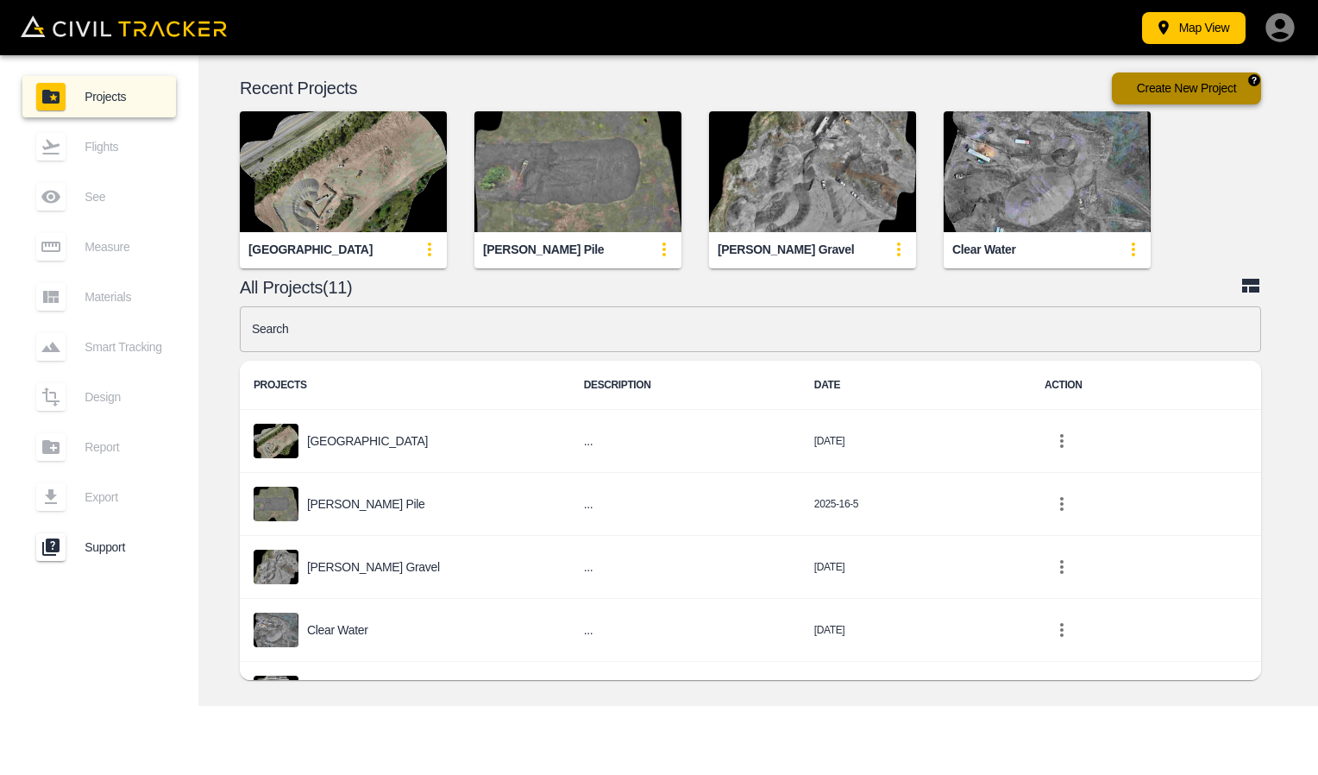
click at [1186, 79] on button "Create New Project" at bounding box center [1186, 88] width 149 height 32
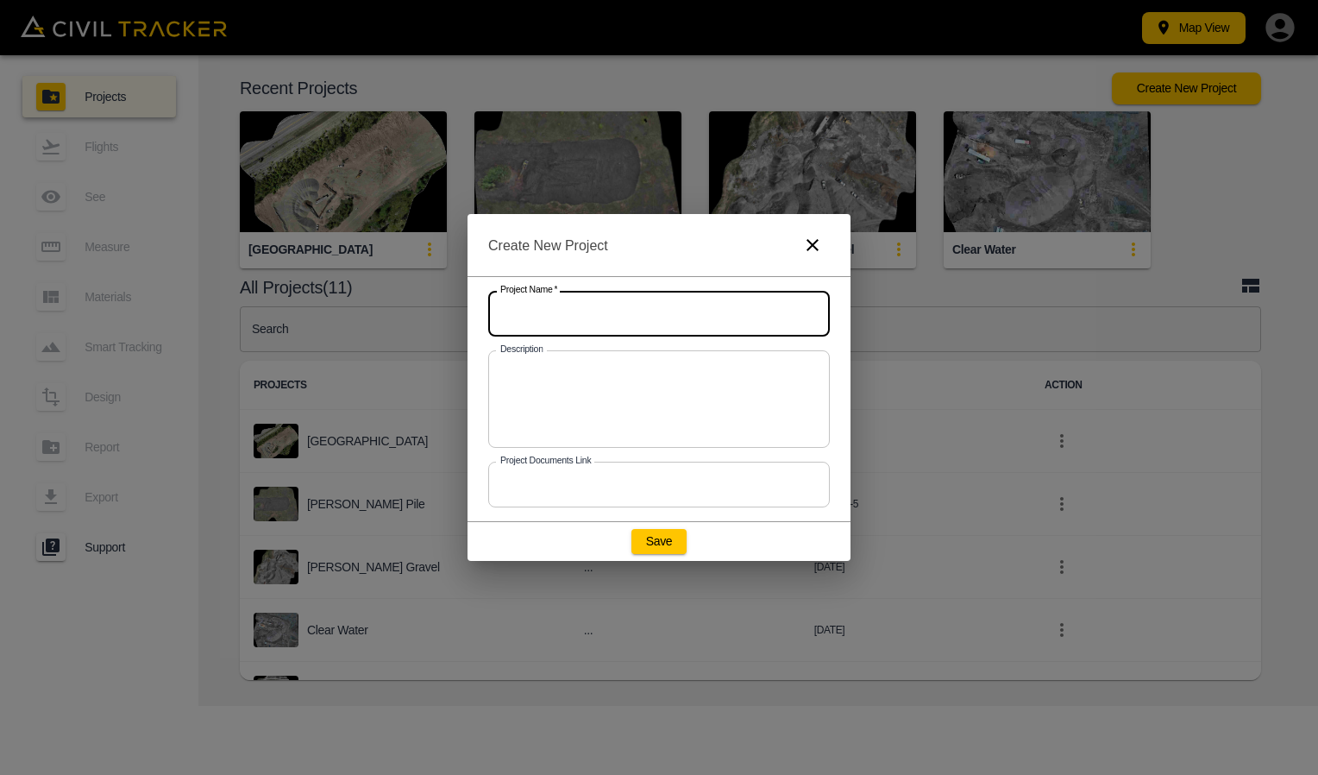
click at [597, 310] on input "text" at bounding box center [659, 314] width 342 height 46
type input "Colton 25"
click at [665, 544] on button "Save" at bounding box center [659, 541] width 55 height 24
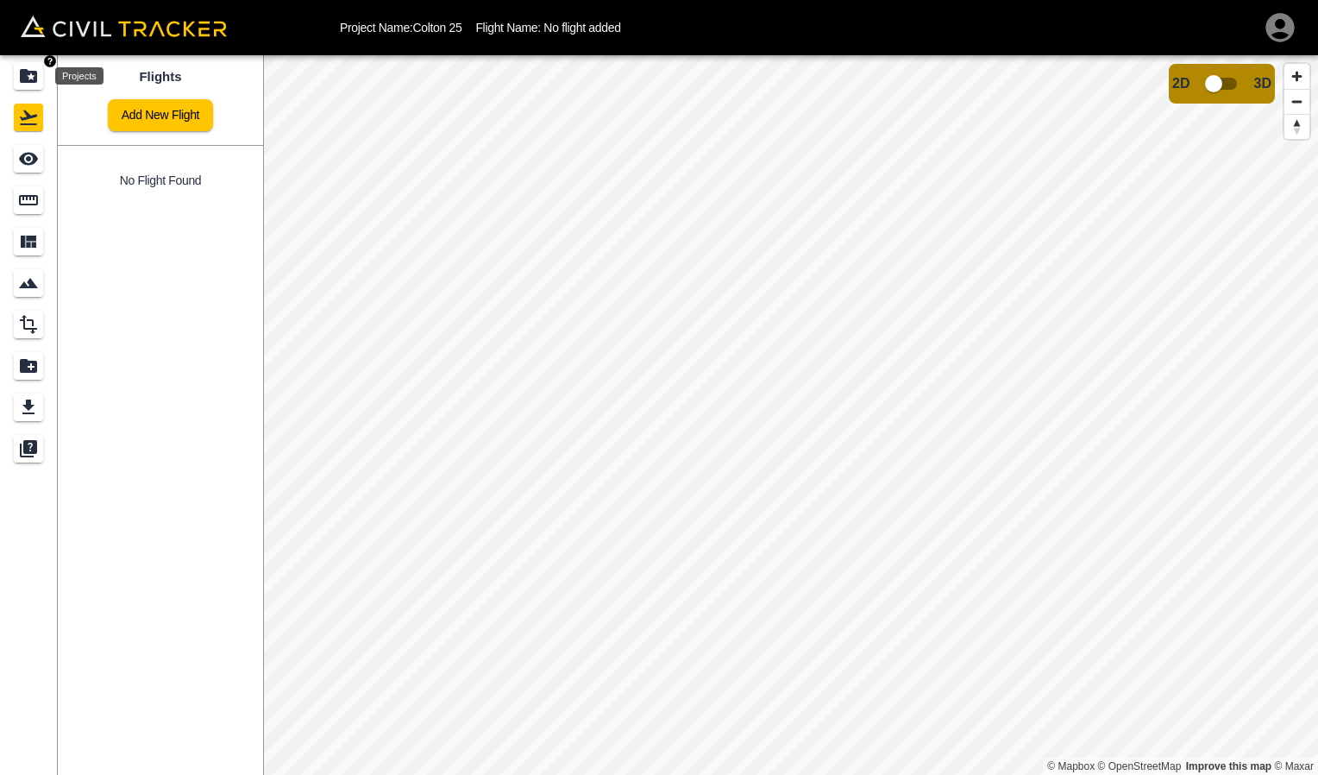
click at [27, 71] on icon "Projects" at bounding box center [28, 76] width 17 height 14
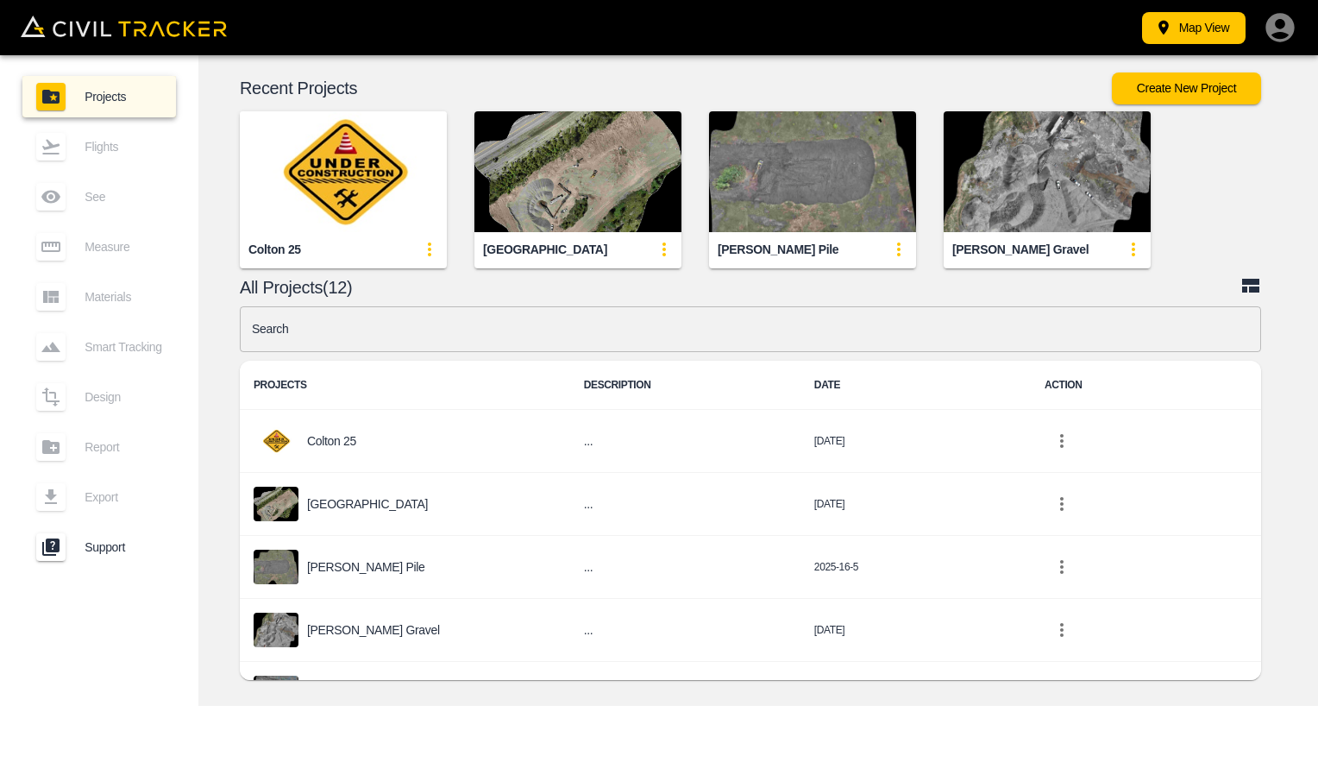
click at [356, 233] on div "Colton 25" at bounding box center [343, 249] width 207 height 35
click at [337, 180] on img "button" at bounding box center [343, 171] width 207 height 121
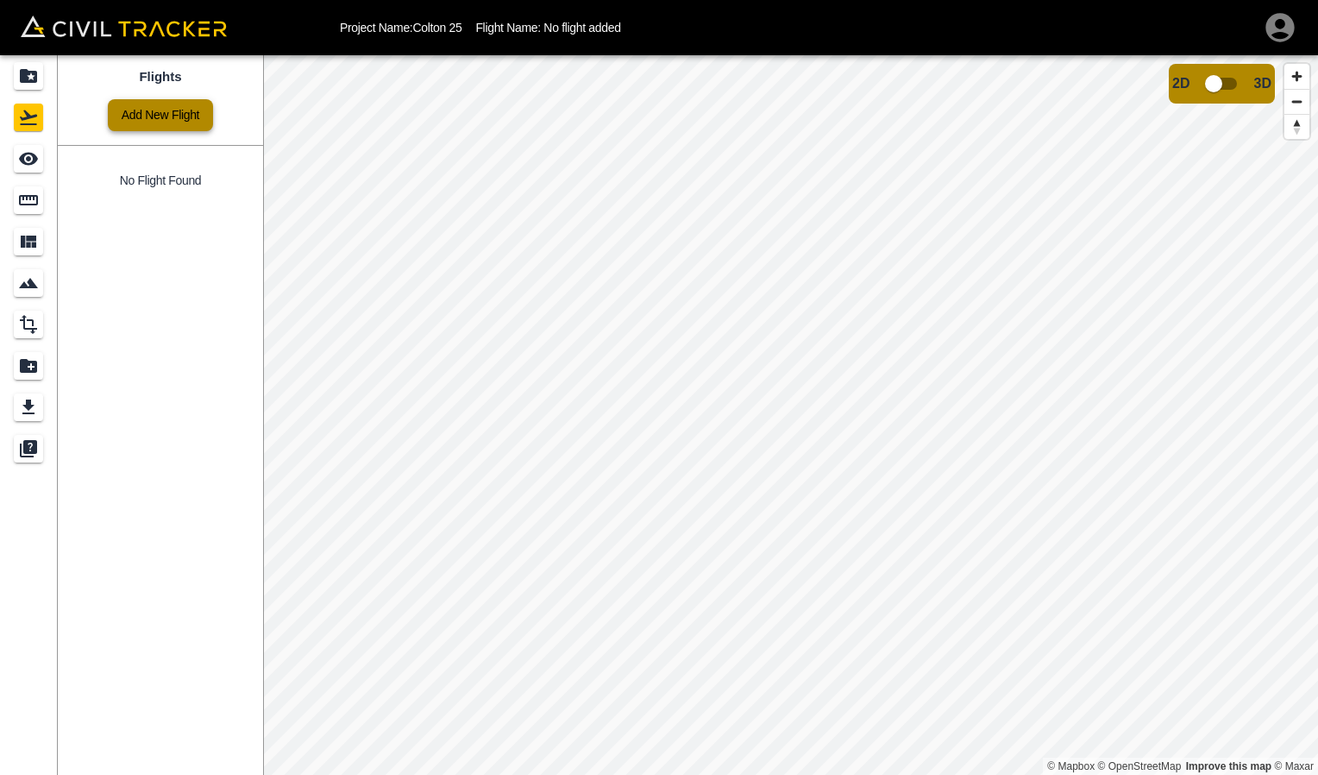
click at [154, 119] on link "Add New Flight" at bounding box center [160, 115] width 105 height 32
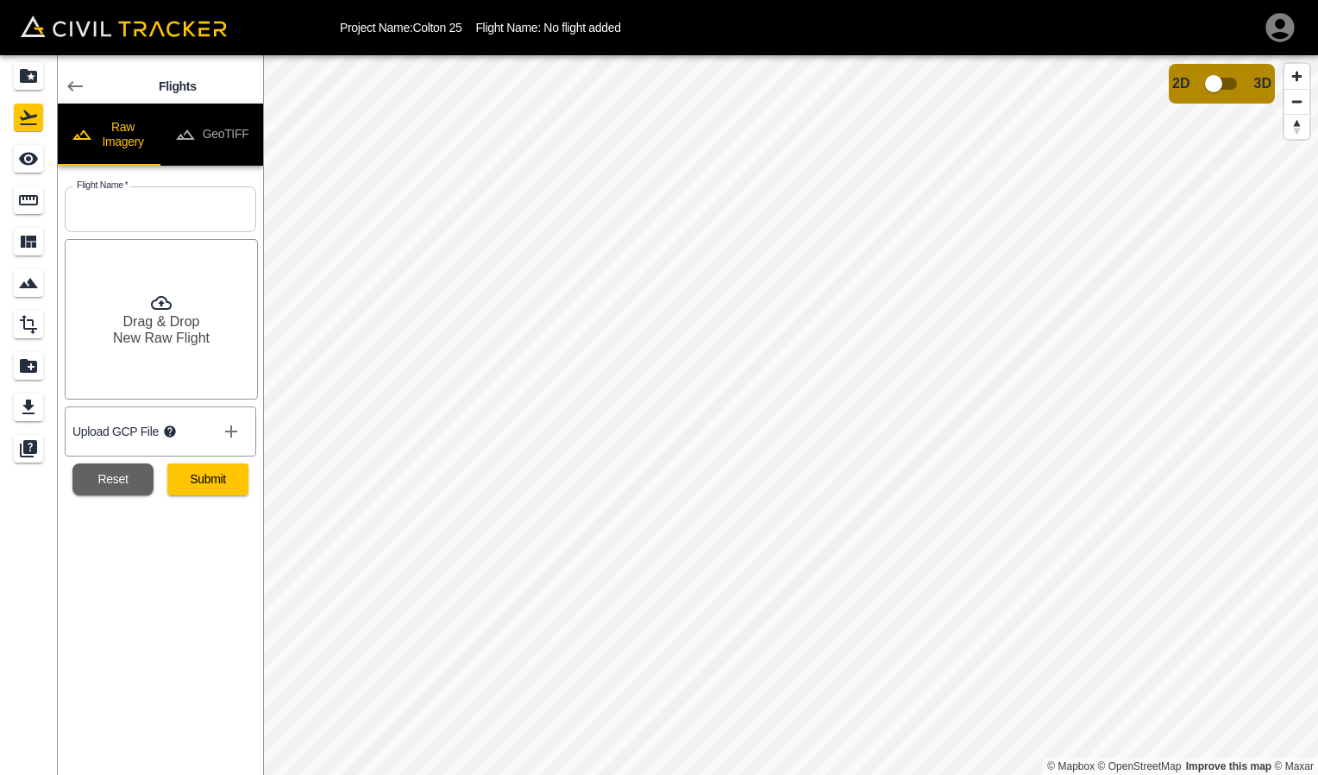
click at [117, 207] on input "text" at bounding box center [161, 209] width 192 height 46
type input "8-10"
click at [137, 604] on div "Flights Raw Imagery GeoTIFF Flight Name   * 8-10 Flight Name * Drag & Drop New …" at bounding box center [160, 415] width 205 height 720
click at [166, 301] on icon at bounding box center [161, 302] width 21 height 21
click at [208, 480] on button "Submit" at bounding box center [207, 479] width 81 height 32
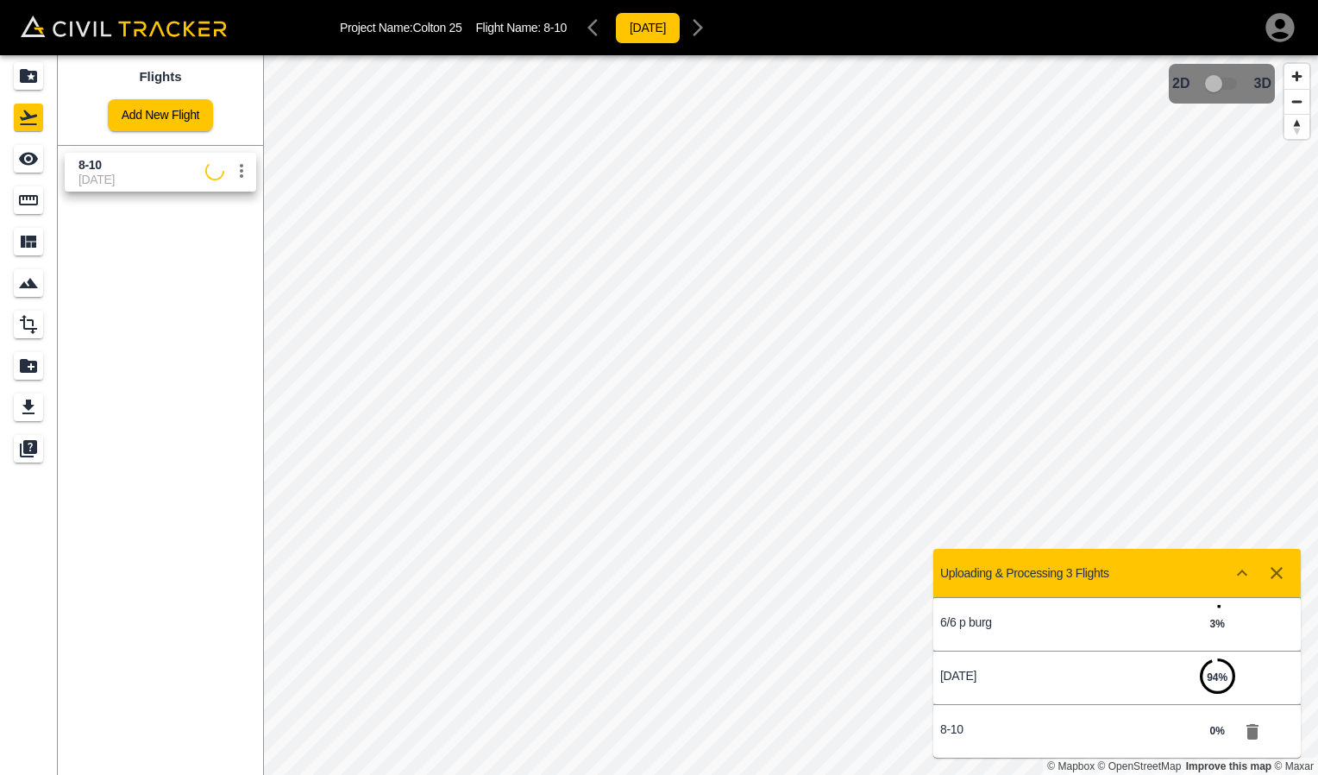
click at [1249, 731] on icon "button" at bounding box center [1253, 732] width 12 height 16
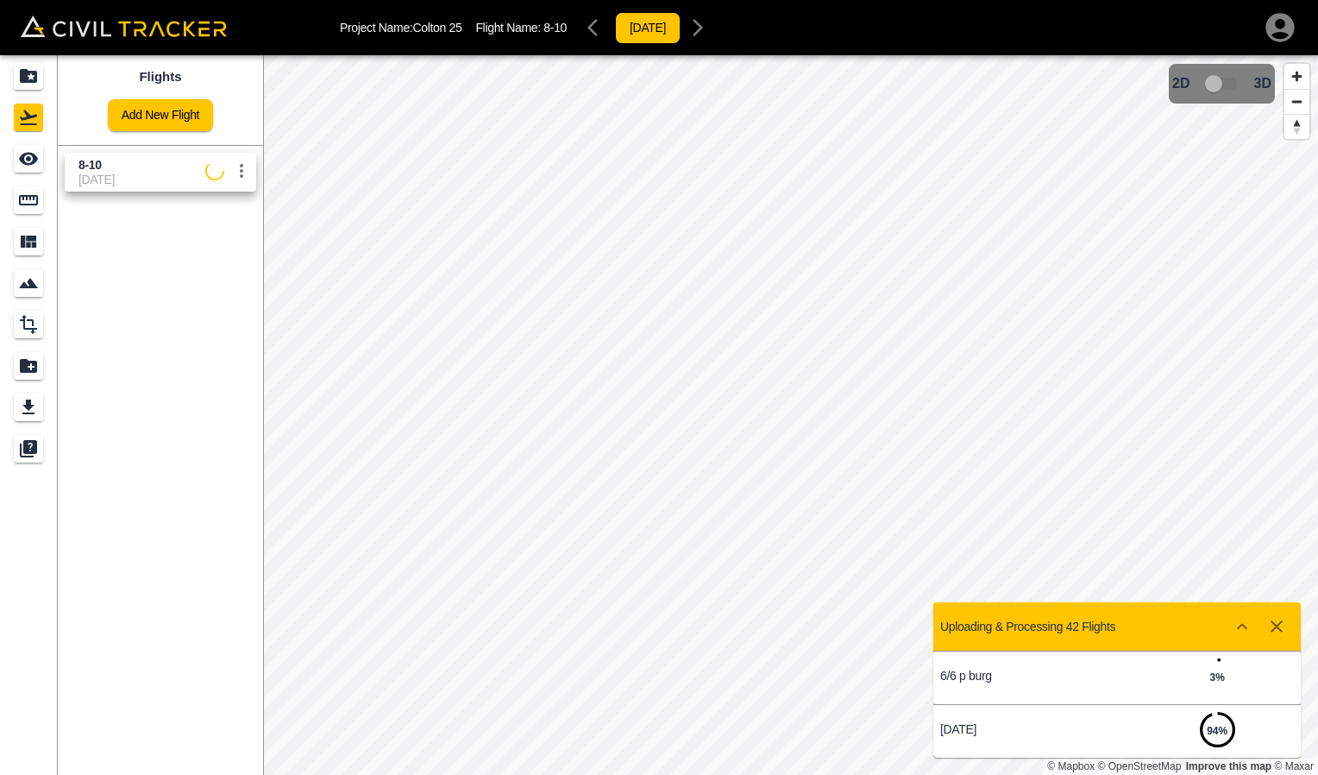
click at [1111, 733] on p "[DATE]" at bounding box center [1028, 729] width 177 height 14
click at [1227, 679] on div "3 %" at bounding box center [1217, 681] width 35 height 39
click at [1285, 632] on icon "button" at bounding box center [1277, 626] width 21 height 21
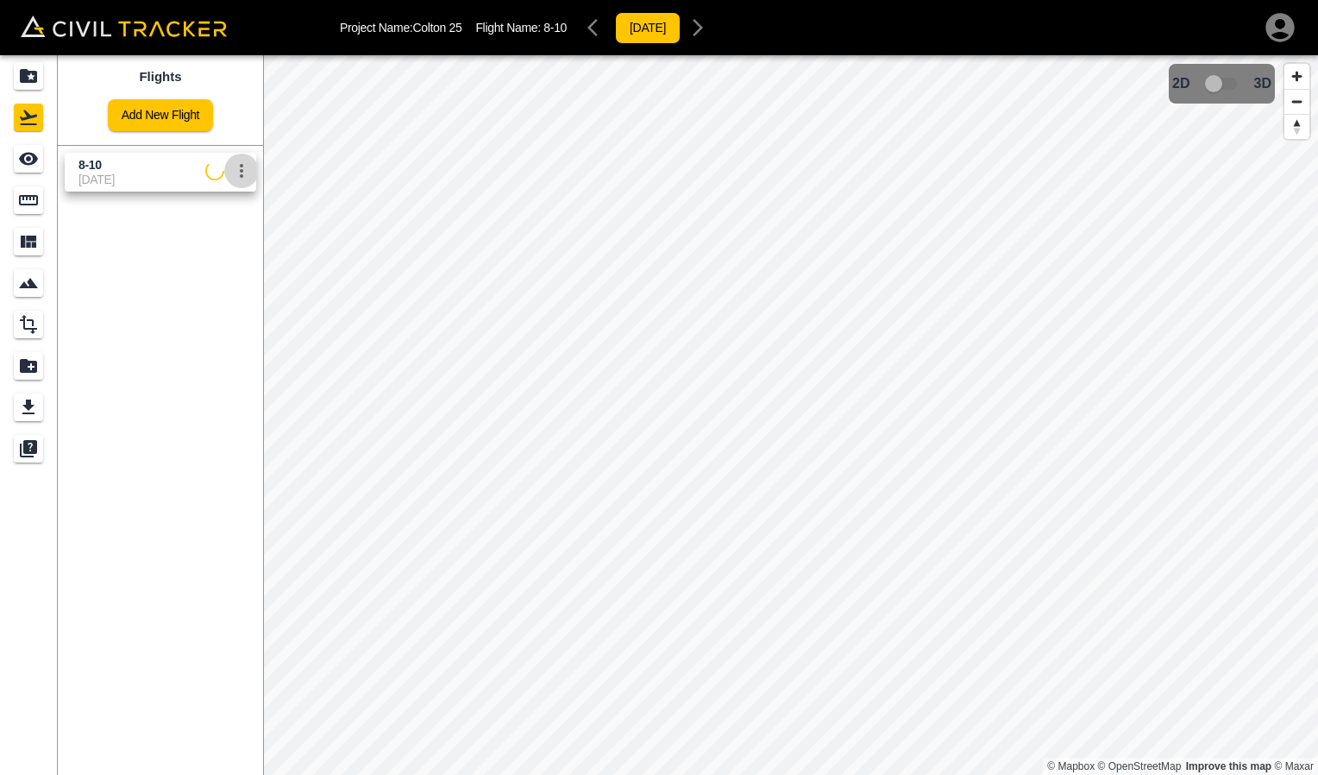
click at [244, 172] on icon "settings" at bounding box center [241, 170] width 21 height 21
click at [223, 236] on h6 "Delete" at bounding box center [224, 236] width 43 height 10
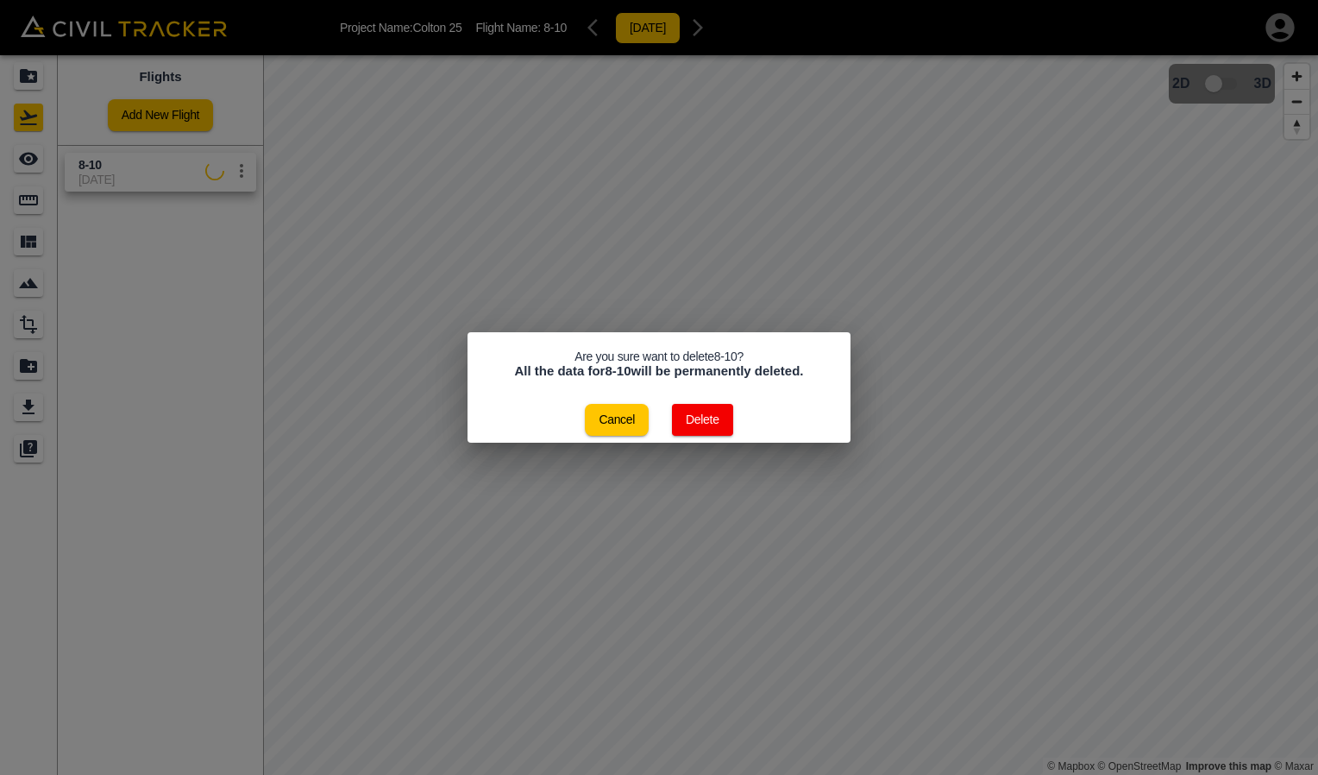
click at [712, 414] on button "Delete" at bounding box center [702, 420] width 61 height 32
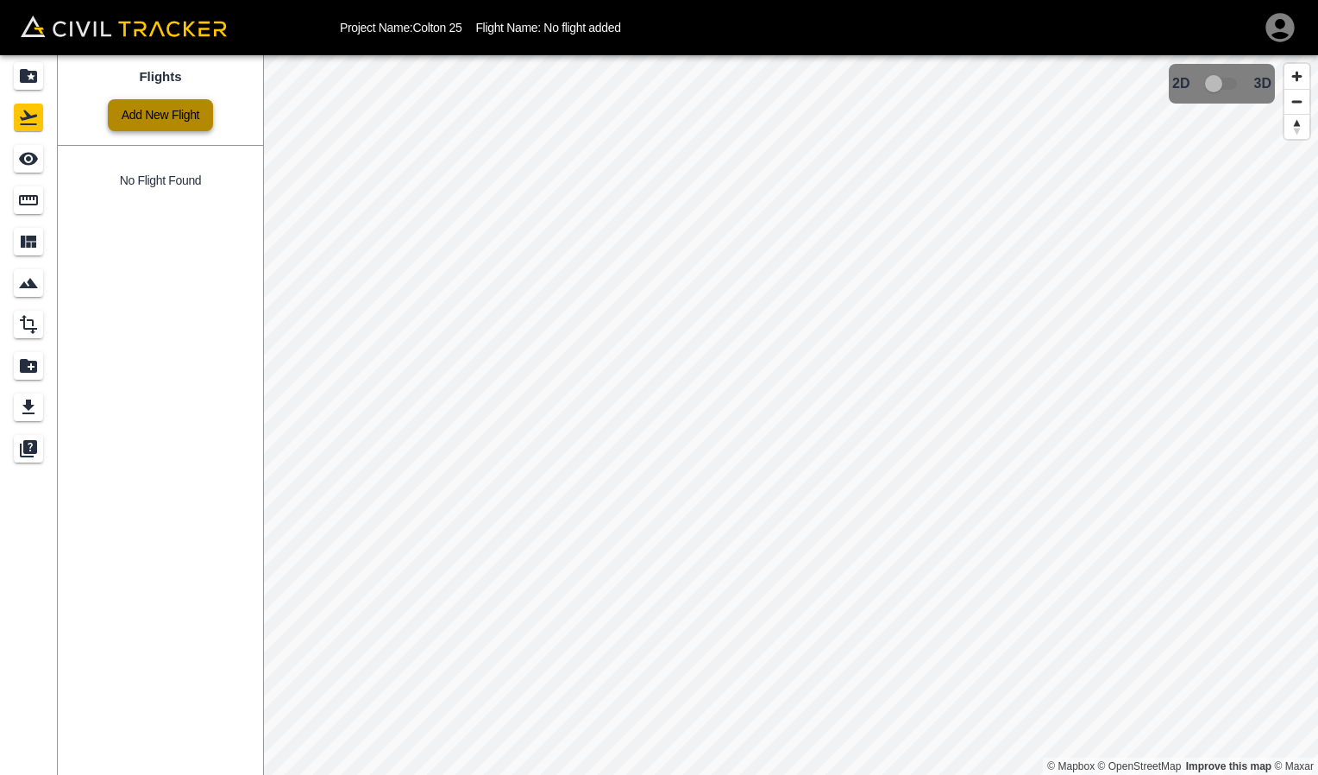
click at [172, 123] on link "Add New Flight" at bounding box center [160, 115] width 105 height 32
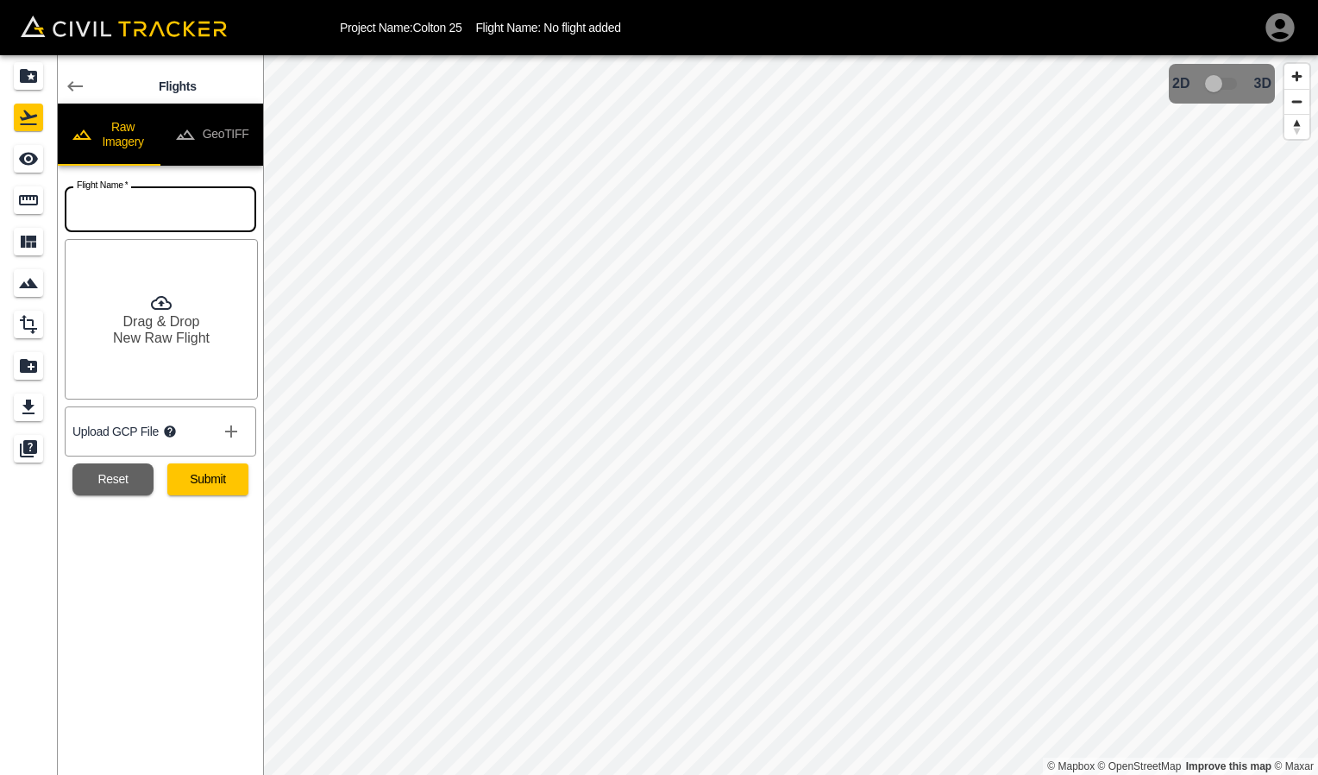
click at [122, 204] on input "text" at bounding box center [161, 209] width 192 height 46
type input "8"
type input "08-10"
click at [123, 619] on div "Flights Raw Imagery GeoTIFF Flight Name   * 08-10 Flight Name * Drag & Drop New…" at bounding box center [160, 415] width 205 height 720
click at [156, 322] on h6 "Drag & Drop" at bounding box center [161, 321] width 77 height 16
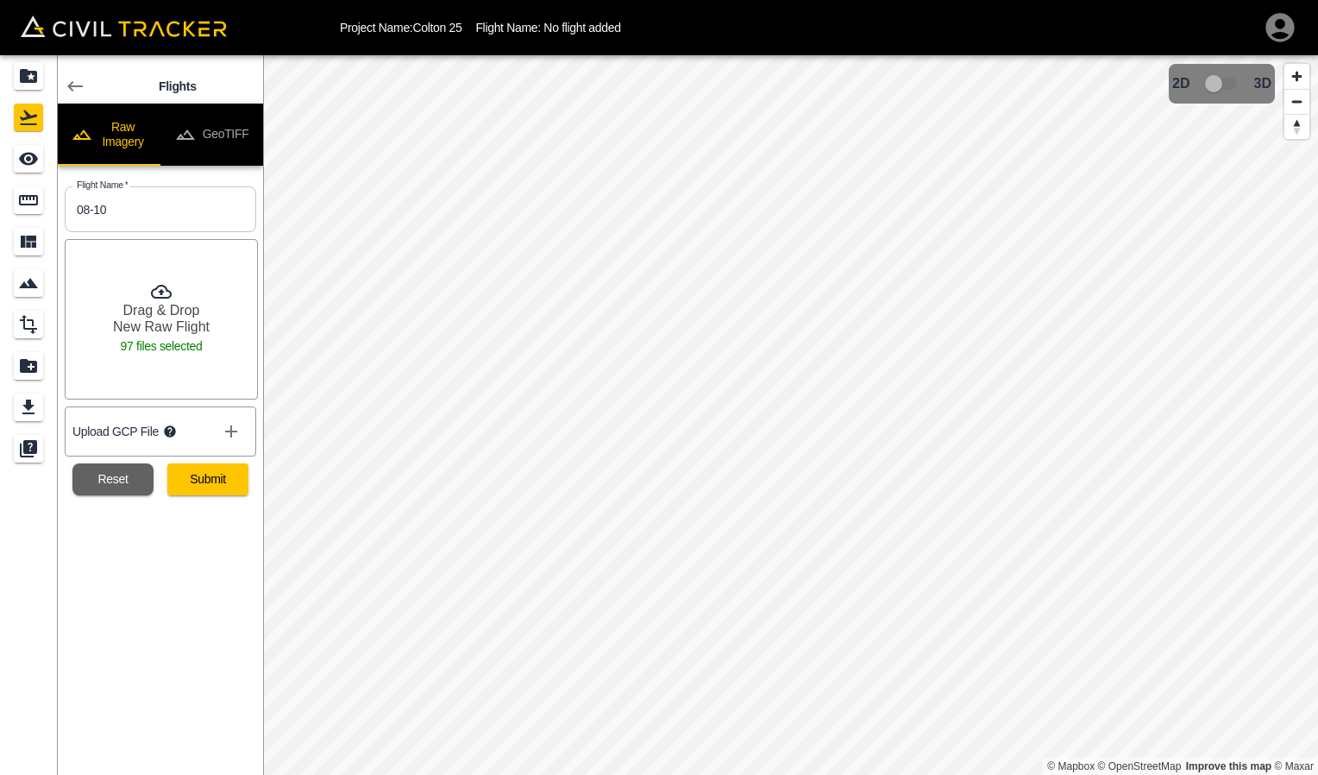
click at [219, 478] on button "Submit" at bounding box center [207, 479] width 81 height 32
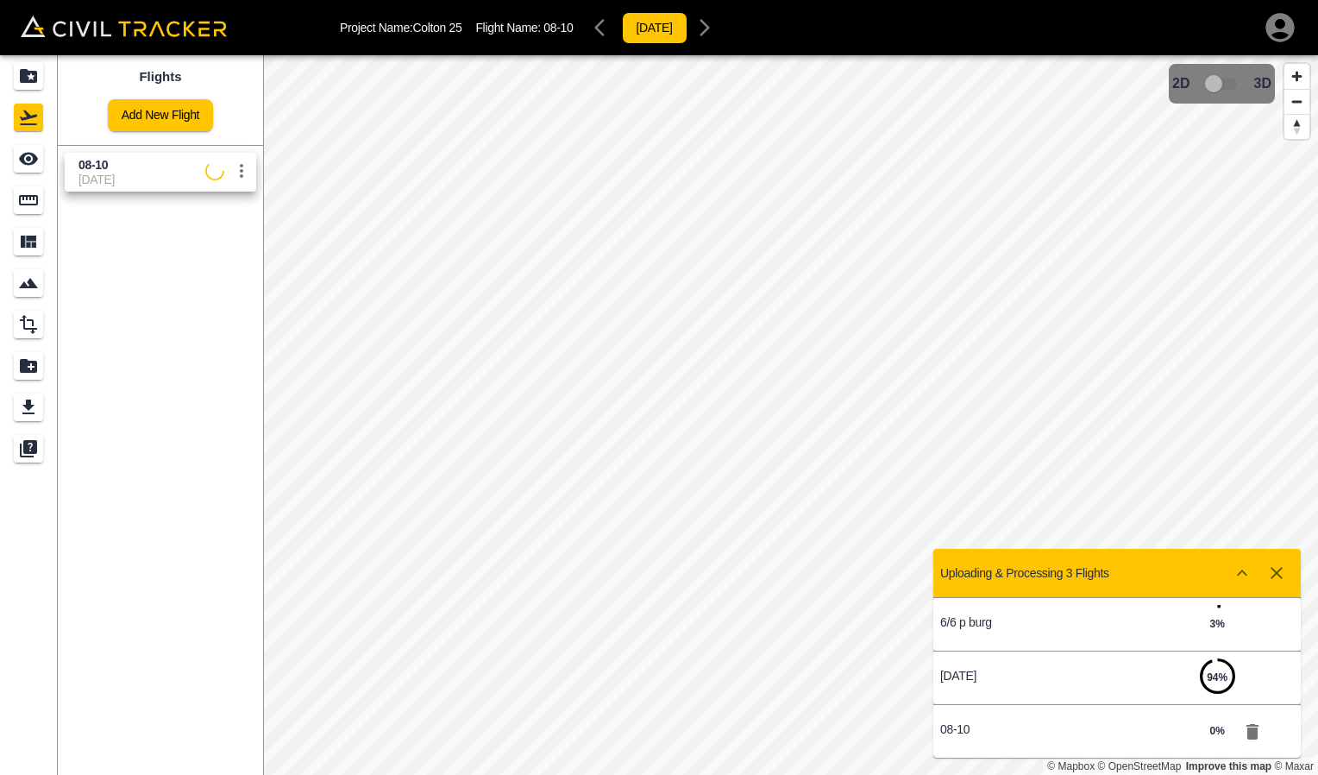
click at [1237, 573] on icon "Show more" at bounding box center [1242, 573] width 21 height 21
click at [1238, 572] on icon "Show more" at bounding box center [1242, 573] width 10 height 6
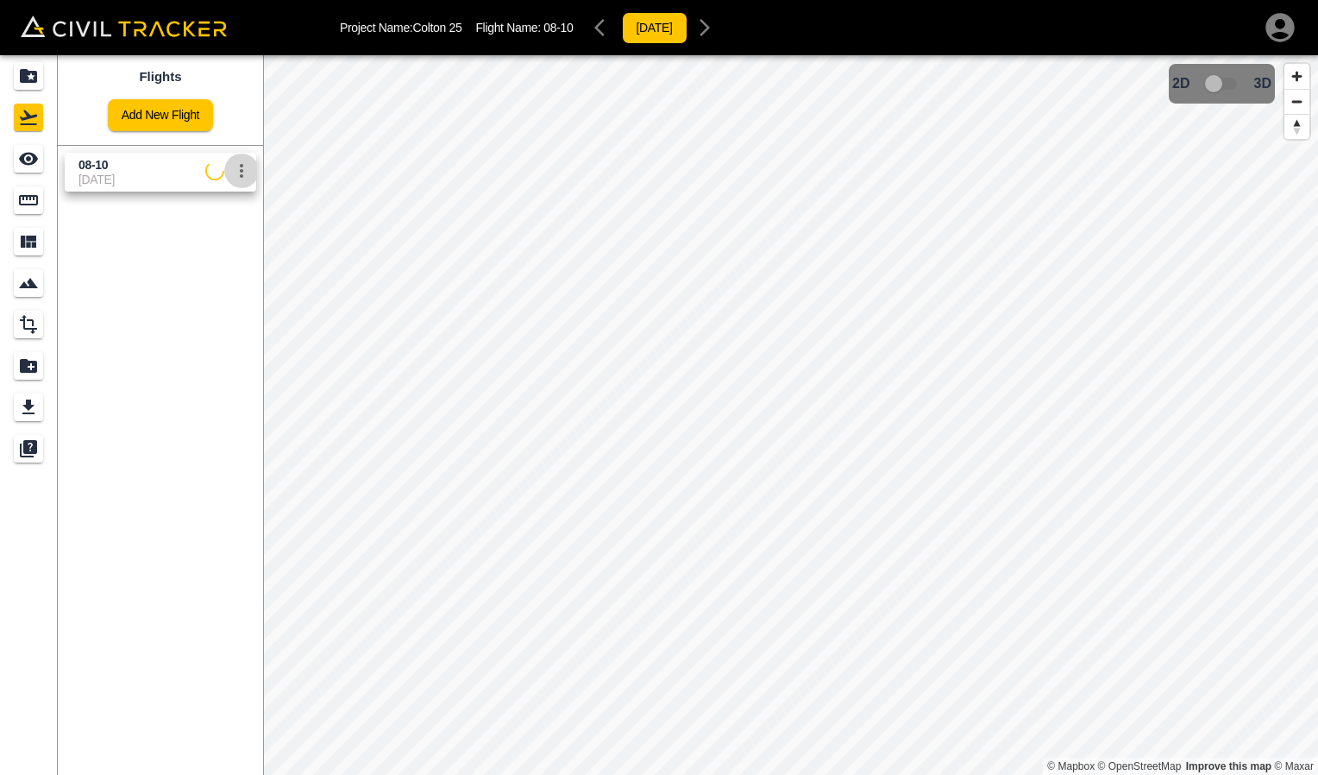
click at [243, 173] on icon "settings" at bounding box center [241, 170] width 21 height 21
click at [210, 236] on h6 "Delete" at bounding box center [224, 236] width 43 height 10
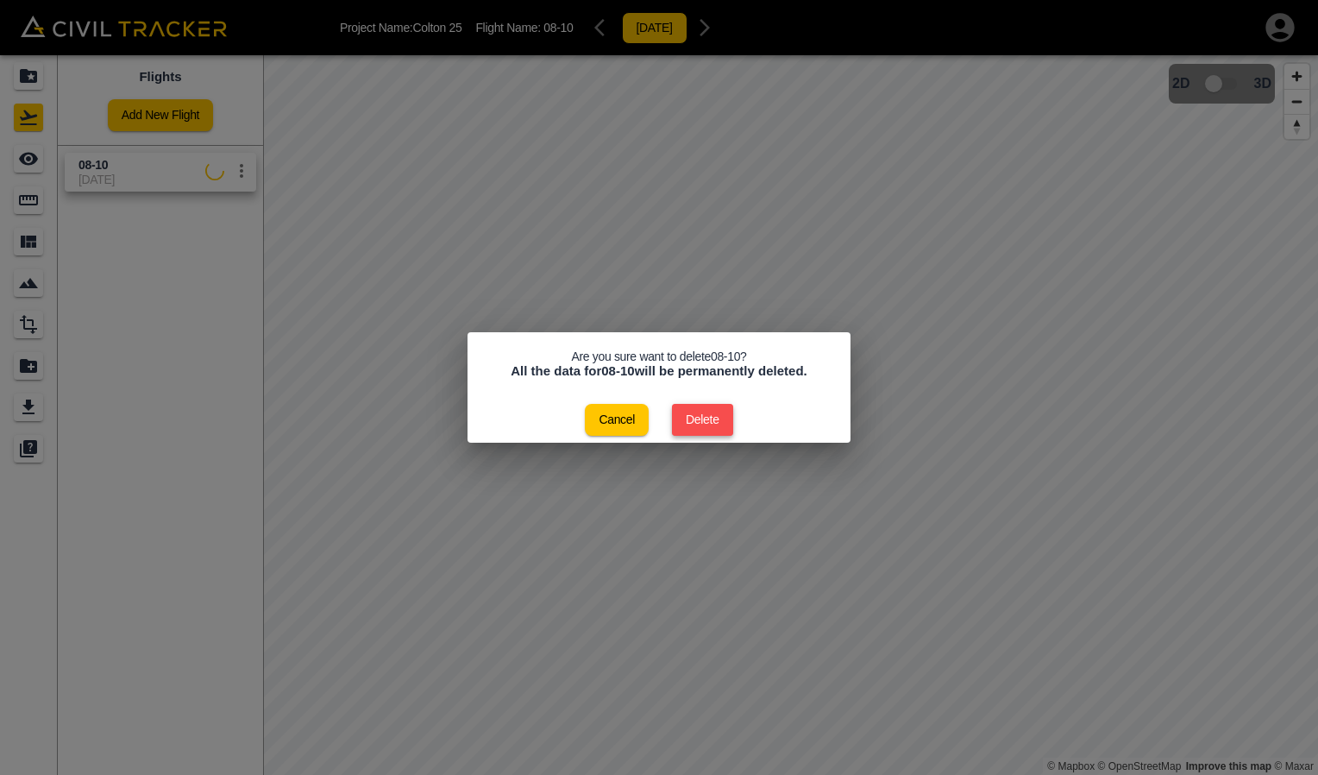
click at [695, 417] on button "Delete" at bounding box center [702, 420] width 61 height 32
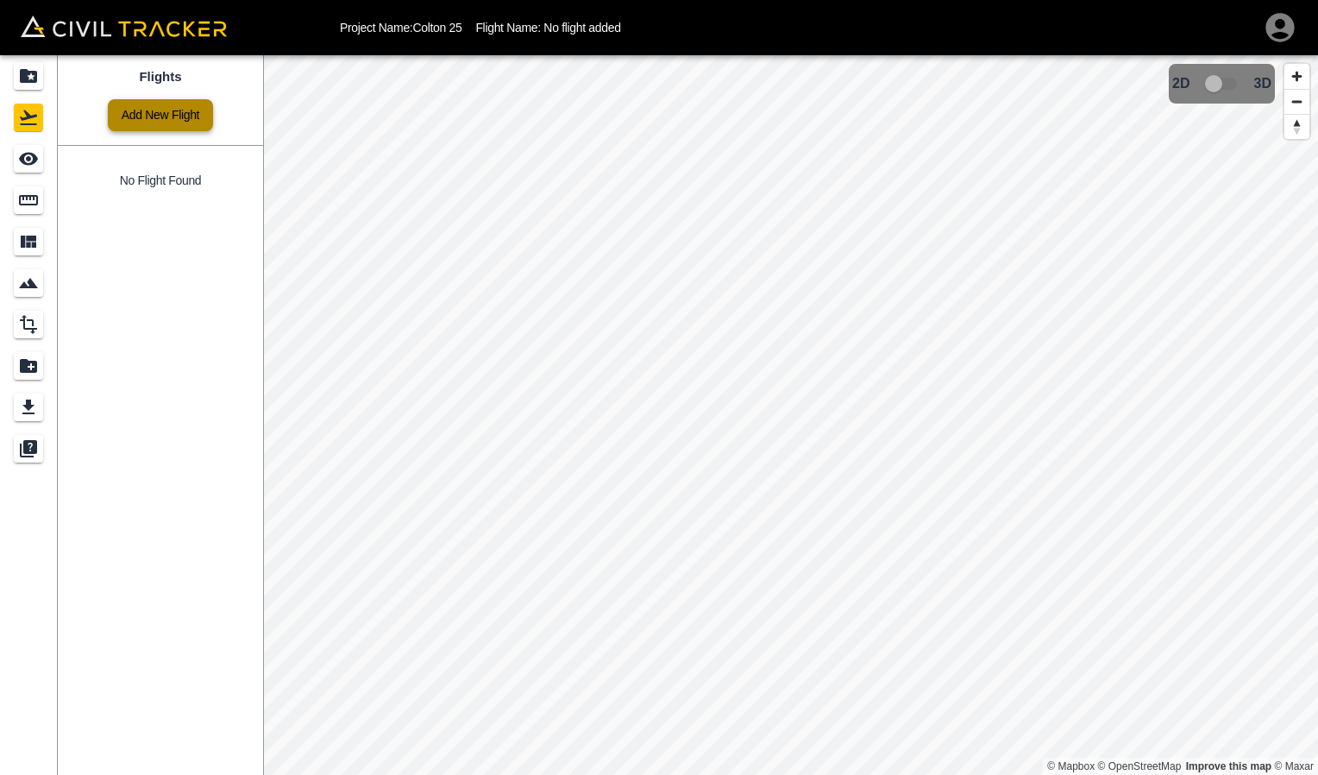
click at [161, 115] on link "Add New Flight" at bounding box center [160, 115] width 105 height 32
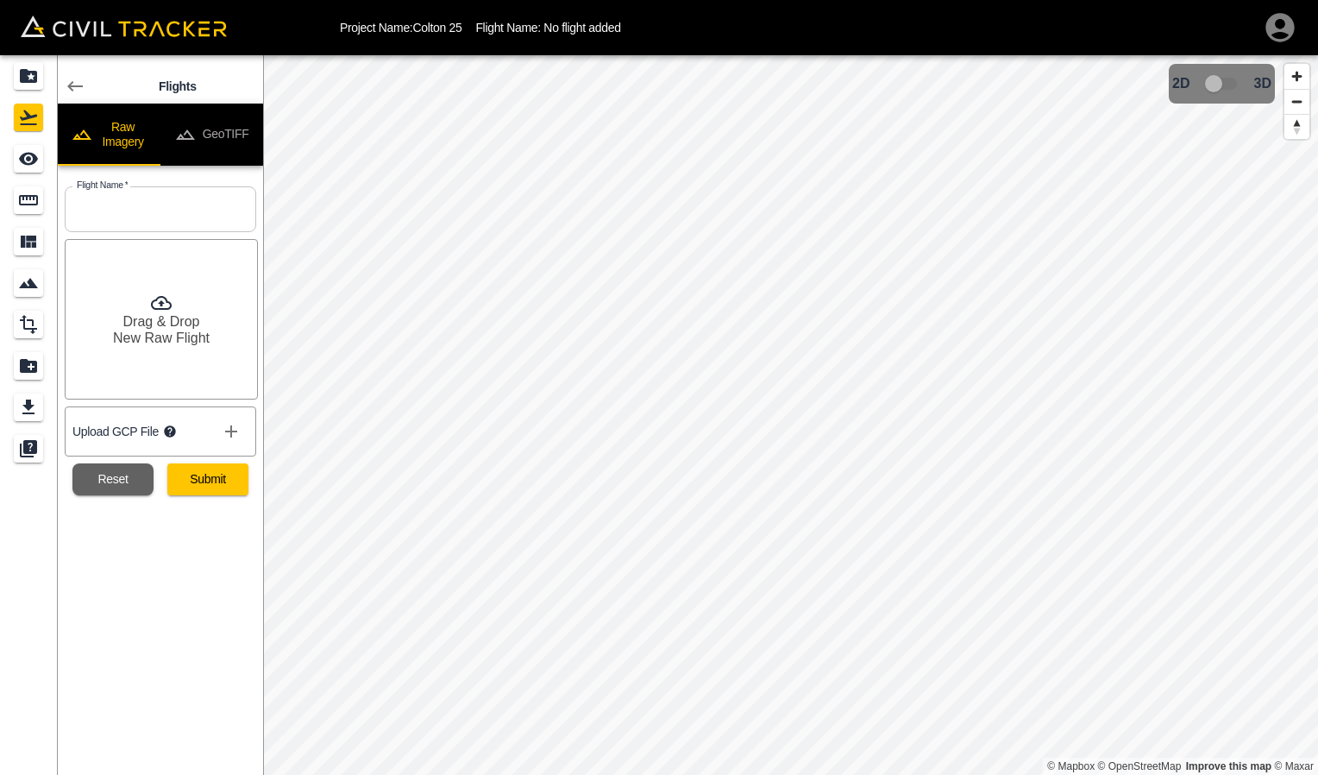
click at [172, 221] on input "text" at bounding box center [161, 209] width 192 height 46
type input "8-10"
click at [184, 688] on div "Flights Raw Imagery GeoTIFF Flight Name   * 8-10 Flight Name * Drag & Drop New …" at bounding box center [160, 415] width 205 height 720
click at [193, 279] on div "Drag & Drop New Raw Flight" at bounding box center [161, 319] width 193 height 160
click at [200, 484] on button "Submit" at bounding box center [207, 479] width 81 height 32
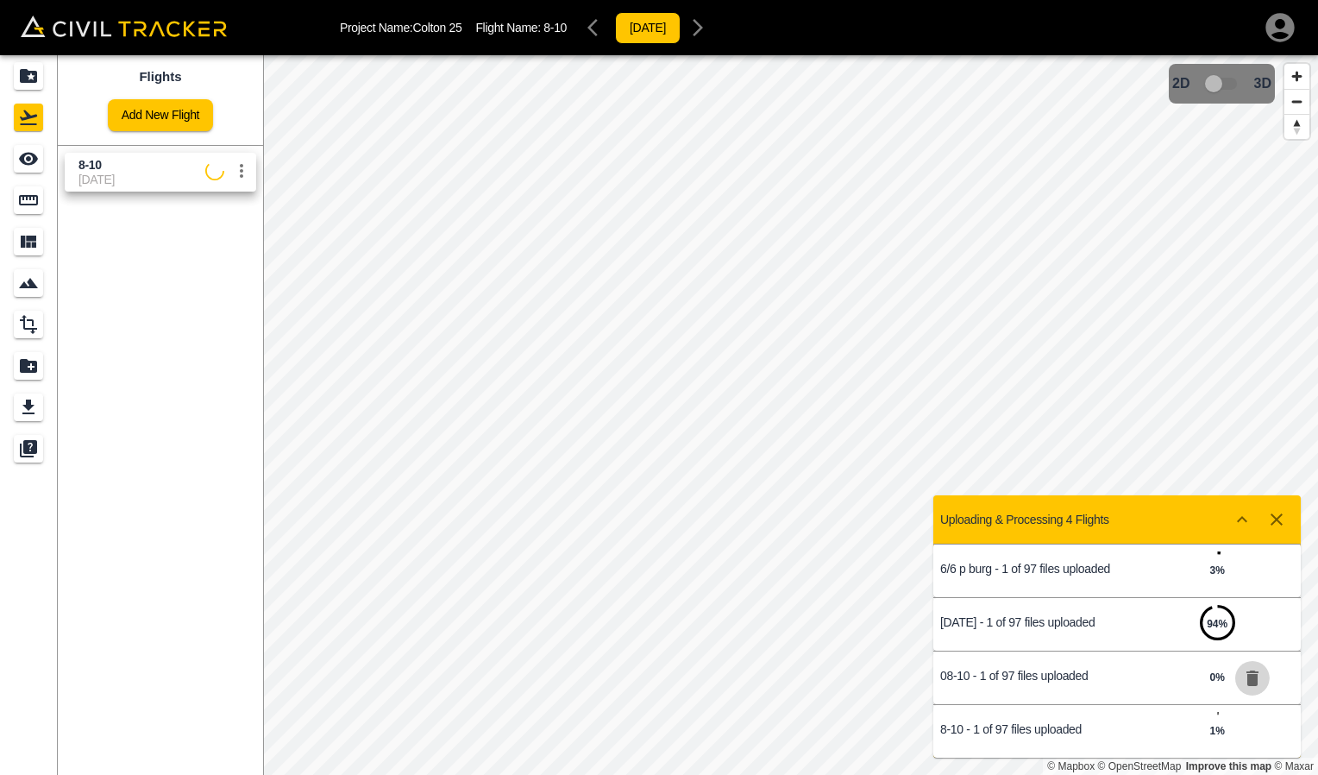
click at [1254, 682] on icon "button" at bounding box center [1253, 678] width 12 height 16
